Goal: Transaction & Acquisition: Purchase product/service

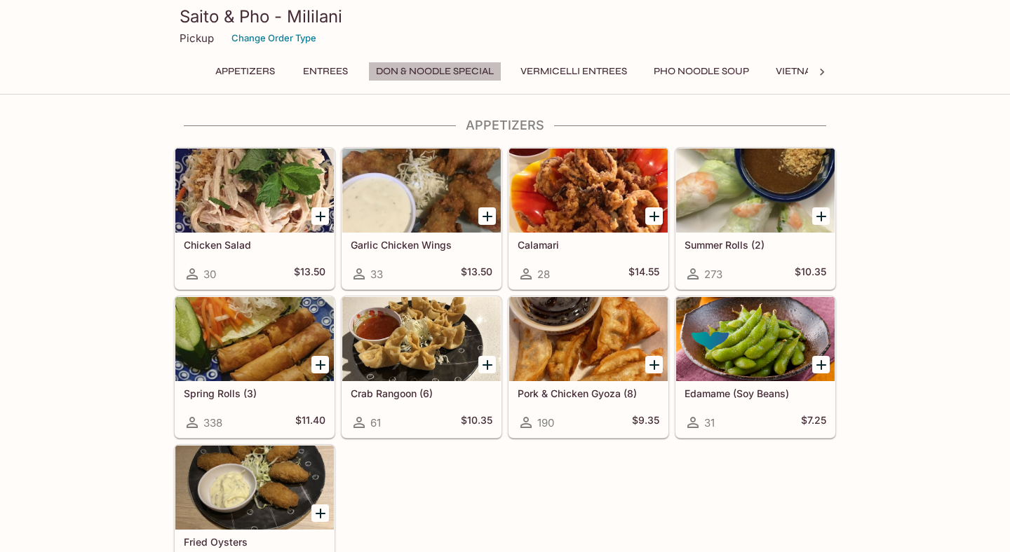
click at [435, 70] on button "Don & Noodle Special" at bounding box center [434, 72] width 133 height 20
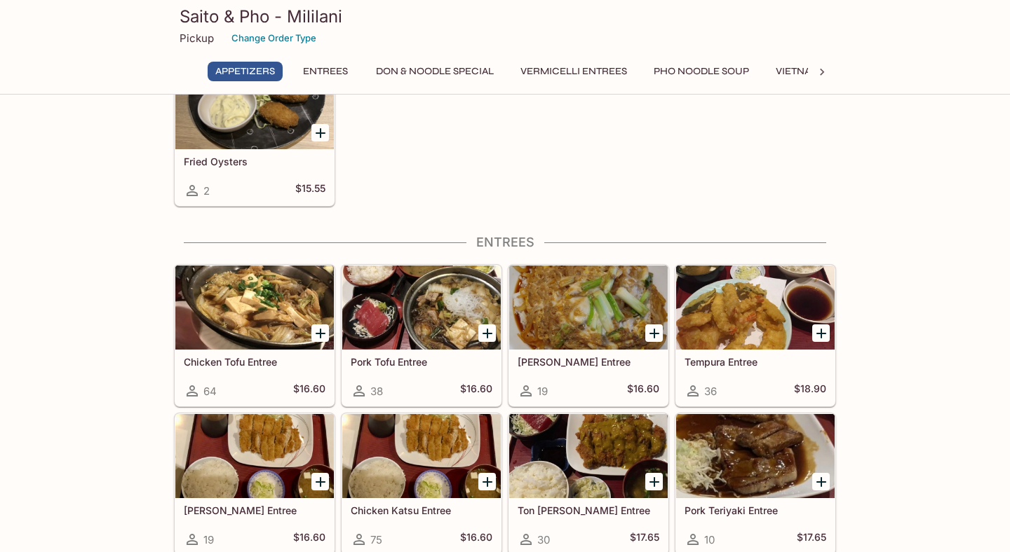
scroll to position [400, 0]
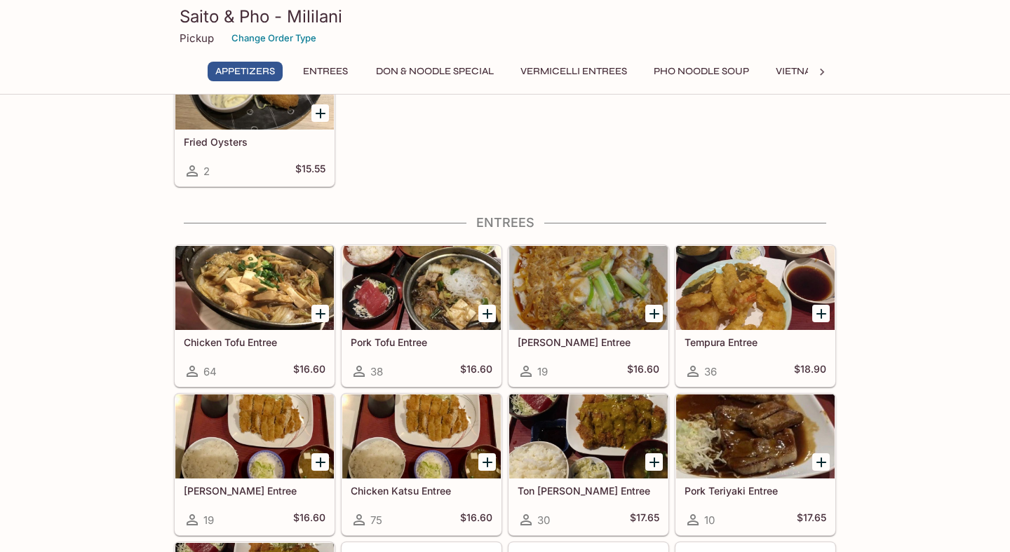
click at [268, 296] on div at bounding box center [254, 288] width 158 height 84
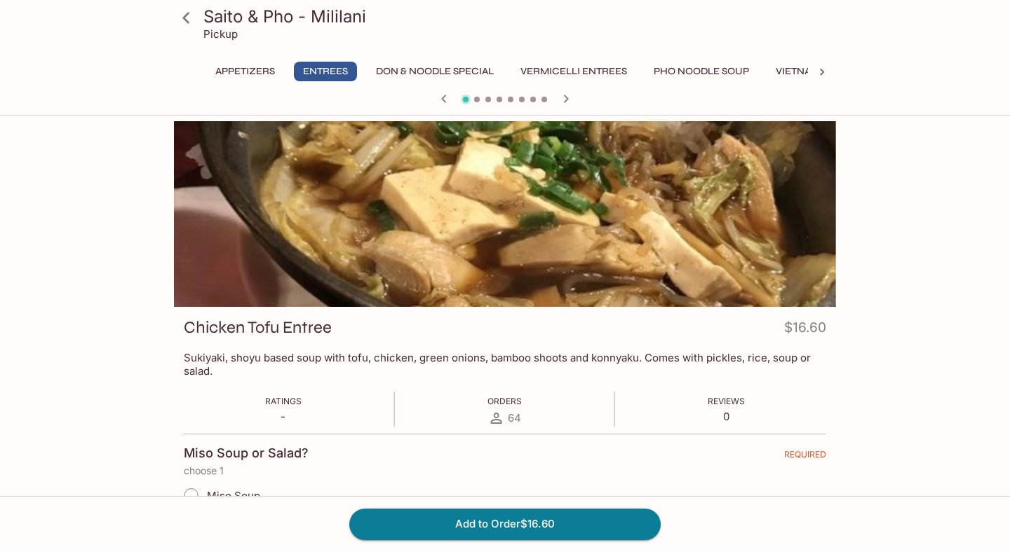
click at [618, 356] on p "Sukiyaki, shoyu based soup with tofu, chicken, green onions, bamboo shoots and …" at bounding box center [505, 364] width 642 height 27
click at [978, 312] on div "Saito & Pho - Mililani Pickup Appetizers Entrees Don & Noodle Special Vermicell…" at bounding box center [505, 397] width 1010 height 552
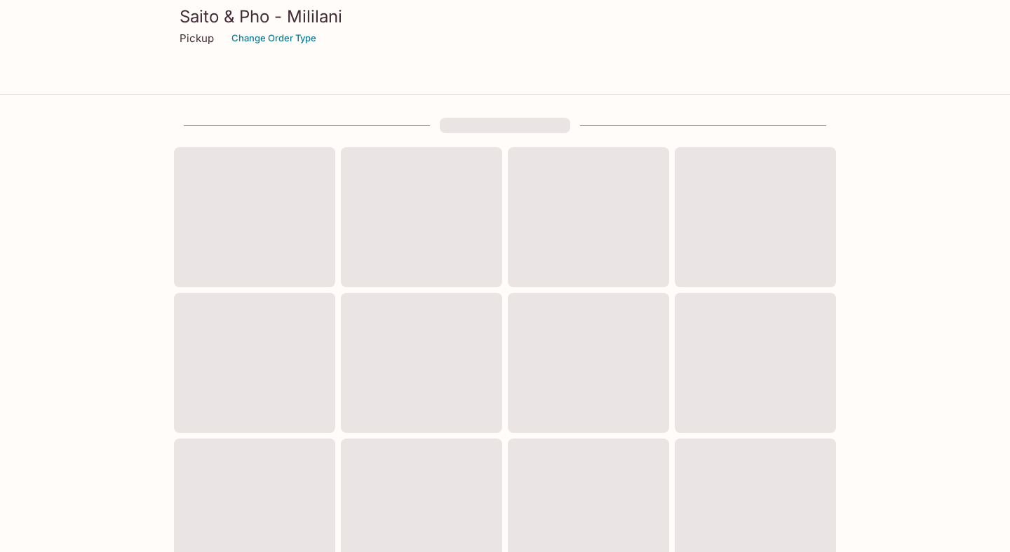
scroll to position [400, 0]
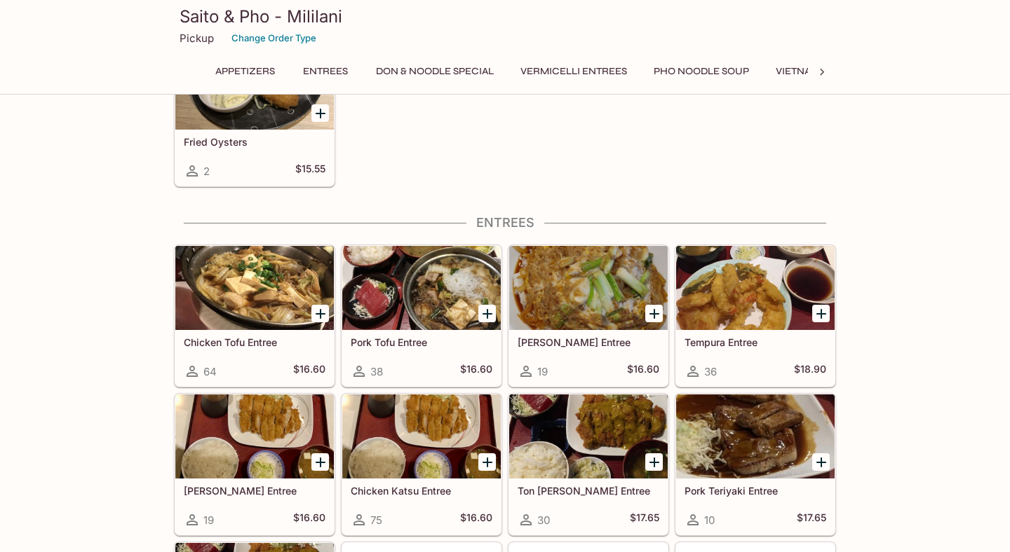
click at [239, 278] on div at bounding box center [254, 288] width 158 height 84
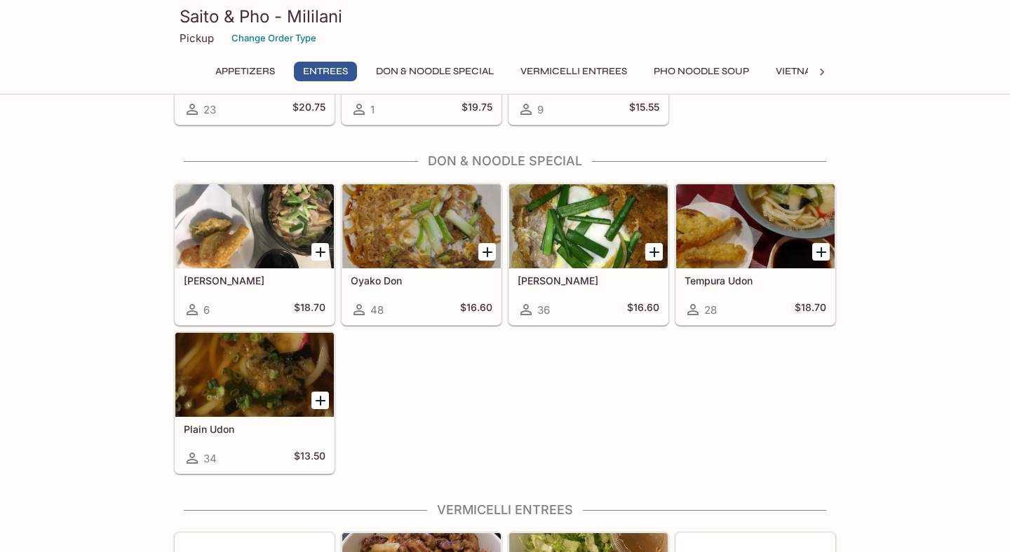
scroll to position [2078, 0]
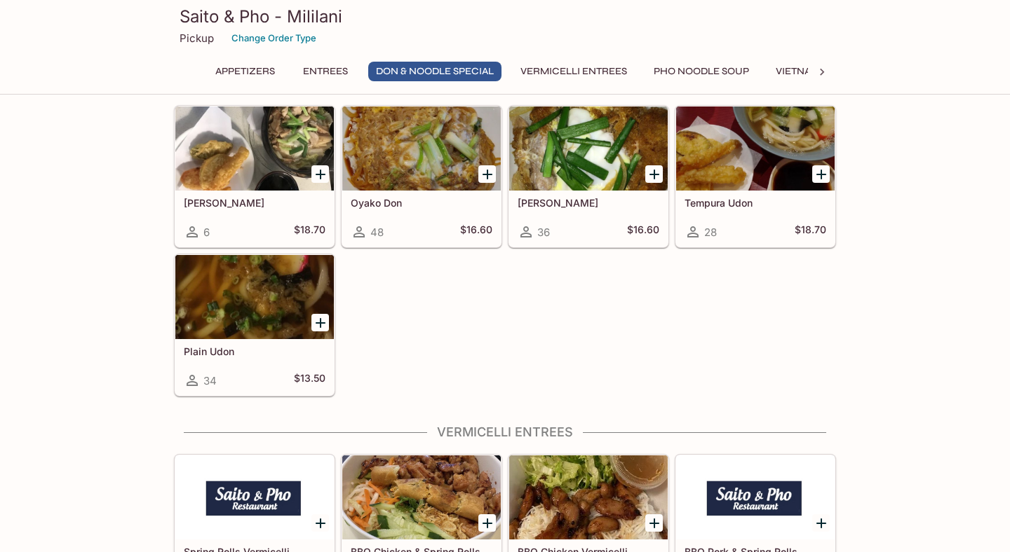
click at [722, 68] on button "Pho Noodle Soup" at bounding box center [701, 72] width 111 height 20
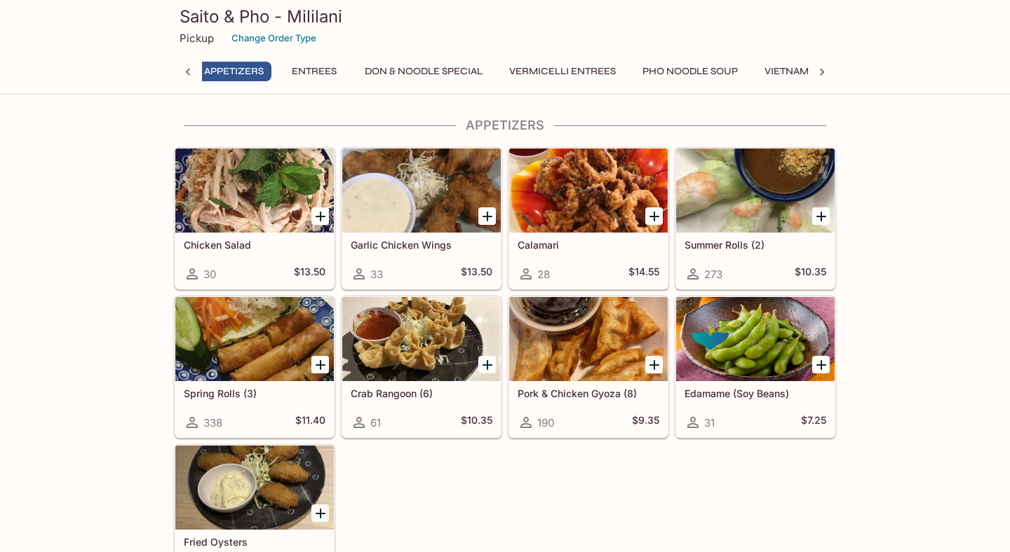
scroll to position [0, 0]
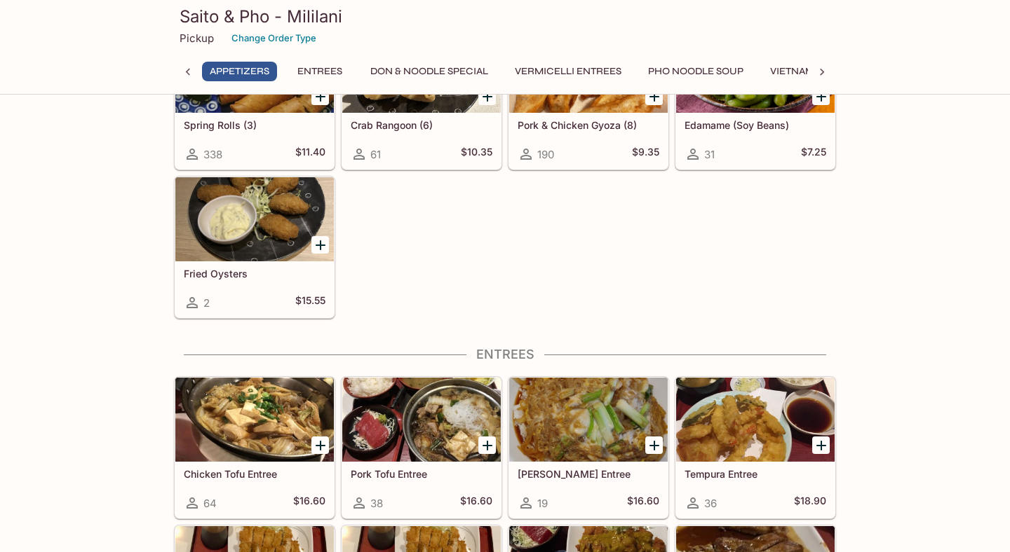
click at [247, 428] on div at bounding box center [254, 420] width 158 height 84
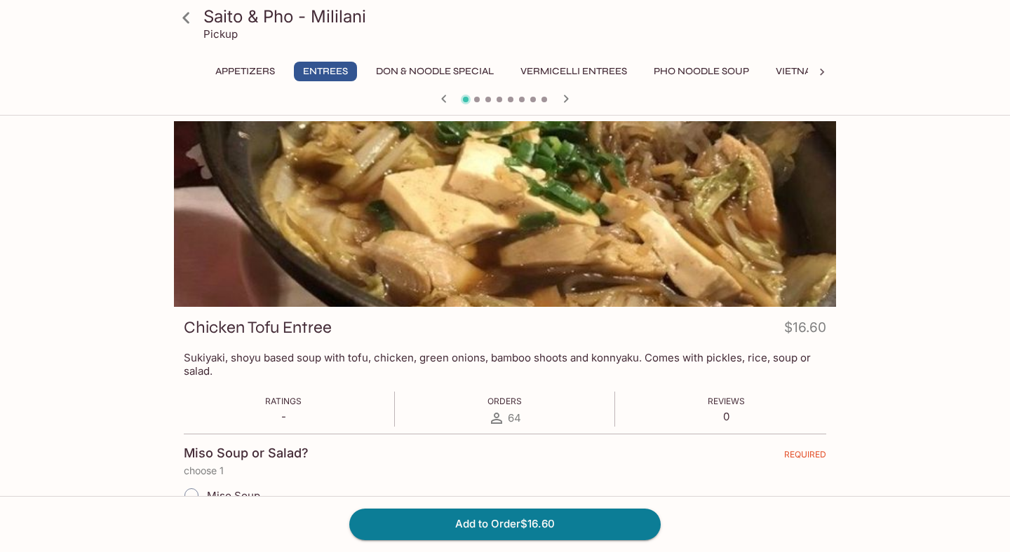
click at [564, 95] on icon "button" at bounding box center [566, 99] width 5 height 8
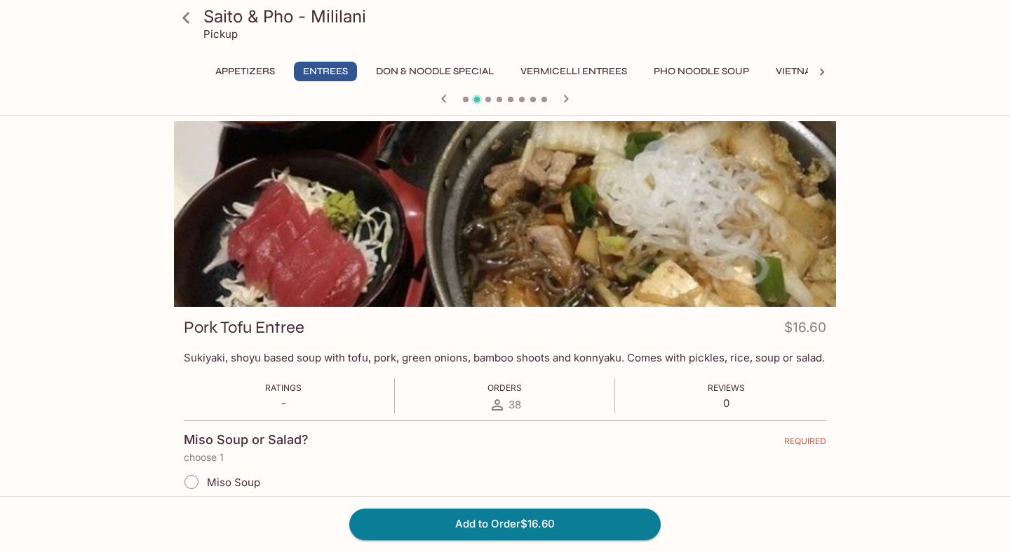
click at [726, 67] on button "Pho Noodle Soup" at bounding box center [701, 72] width 111 height 20
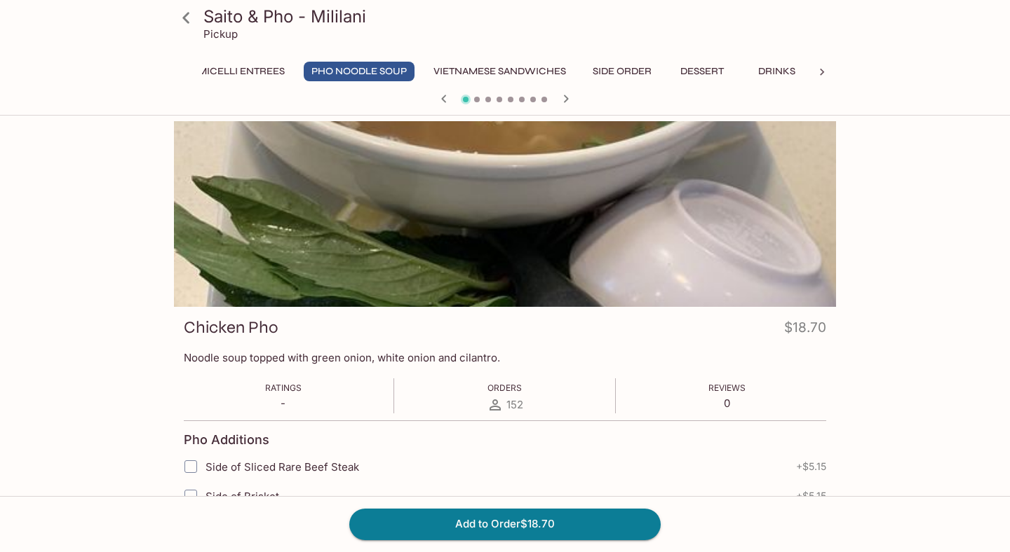
scroll to position [0, 350]
click at [597, 70] on button "Side Order" at bounding box center [622, 72] width 74 height 20
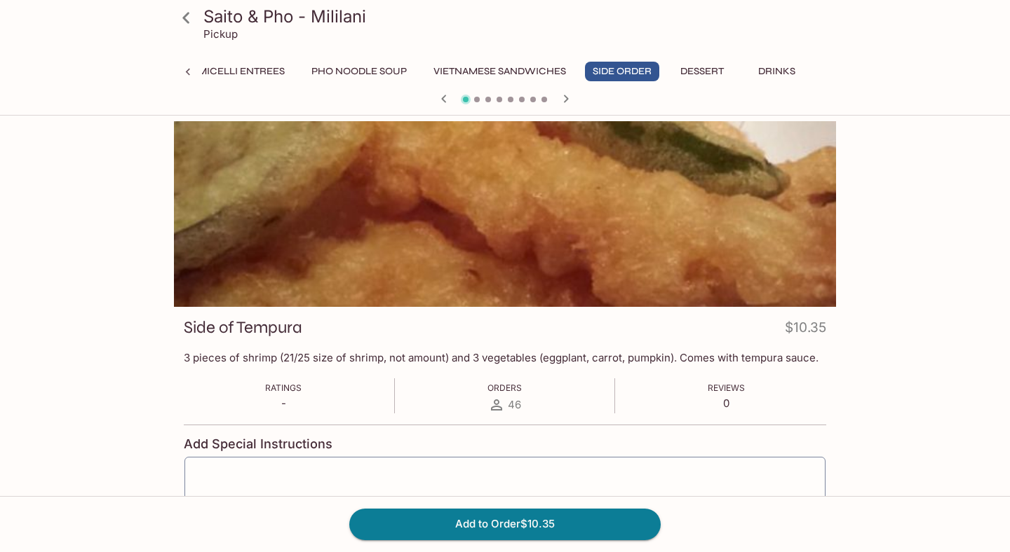
click at [184, 18] on icon at bounding box center [185, 17] width 7 height 11
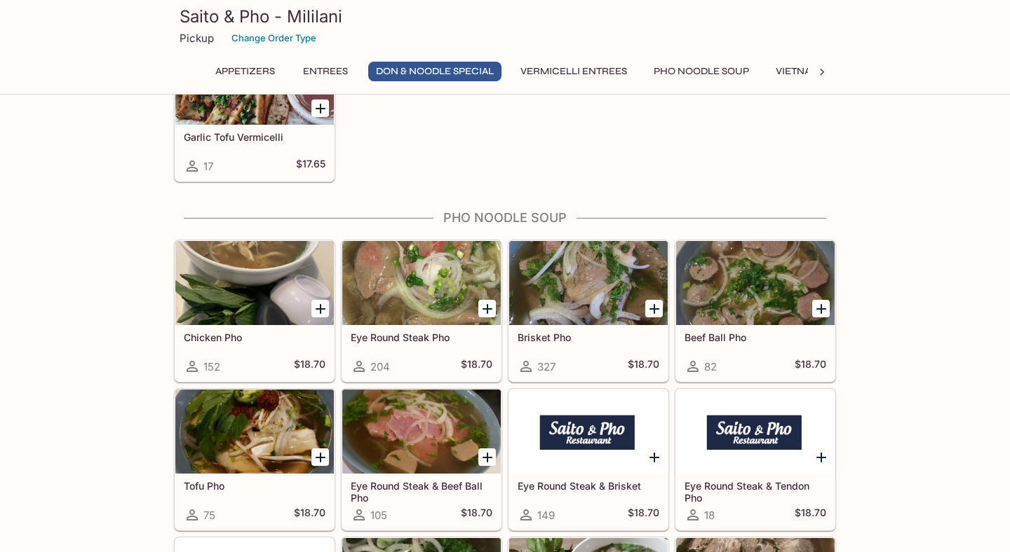
scroll to position [2848, 0]
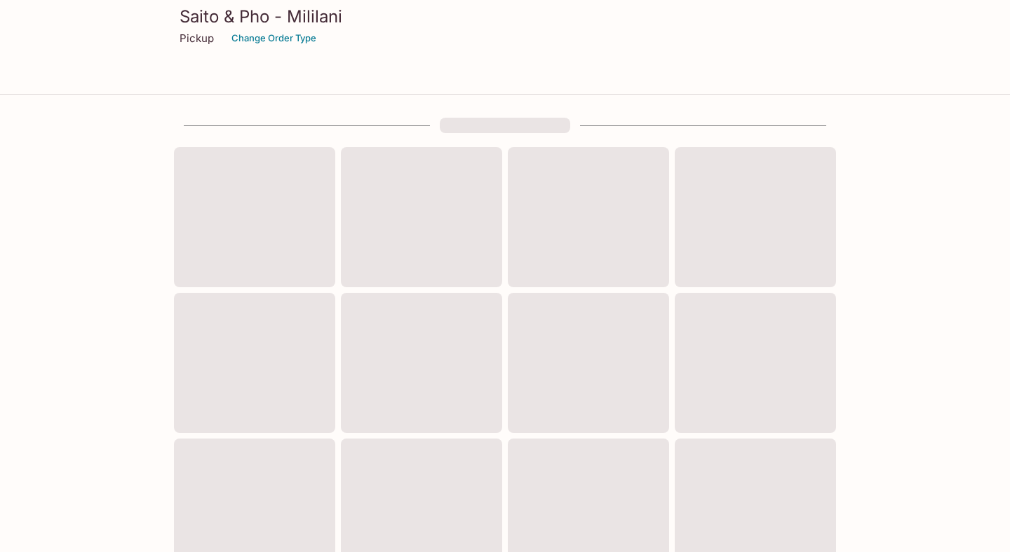
scroll to position [269, 0]
